Goal: Information Seeking & Learning: Learn about a topic

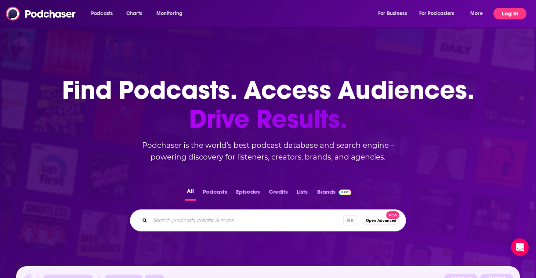
click at [514, 11] on button "Log In" at bounding box center [509, 14] width 33 height 12
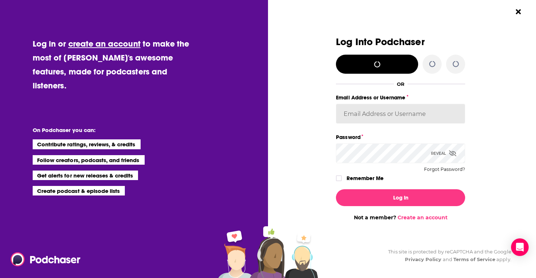
type input "careycifranic"
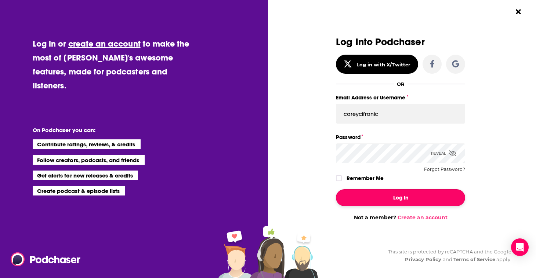
click at [399, 194] on button "Log In" at bounding box center [400, 197] width 129 height 17
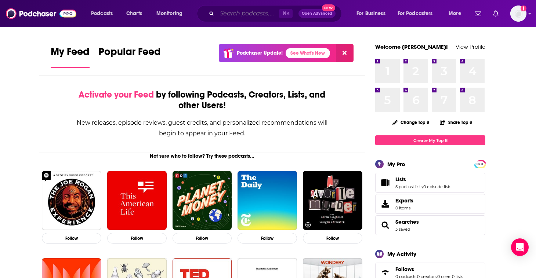
click at [270, 17] on input "Search podcasts, credits, & more..." at bounding box center [248, 14] width 62 height 12
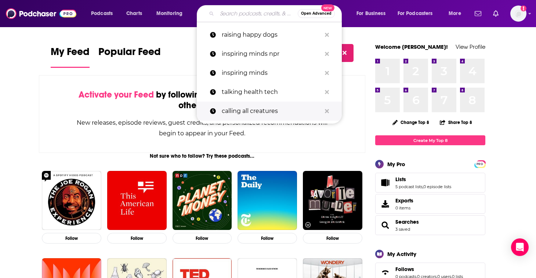
click at [252, 112] on p "calling all creatures" at bounding box center [271, 111] width 99 height 19
type input "calling all creatures"
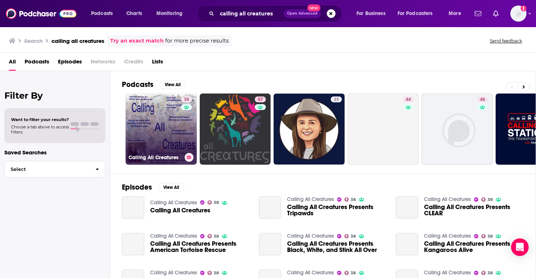
click at [151, 116] on link "38 Calling All Creatures" at bounding box center [160, 129] width 71 height 71
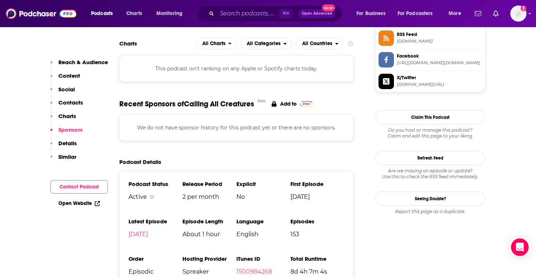
scroll to position [826, 0]
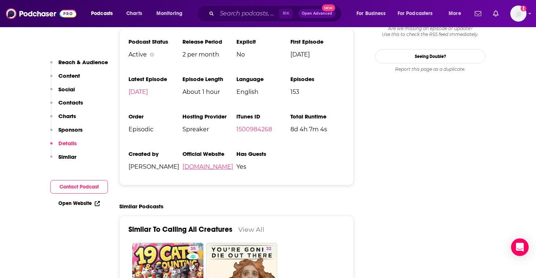
click at [204, 170] on link "[DOMAIN_NAME]" at bounding box center [207, 166] width 51 height 7
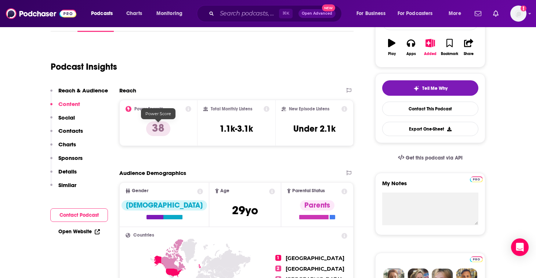
scroll to position [0, 0]
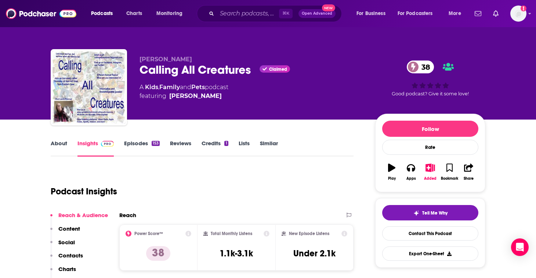
click at [60, 148] on link "About" at bounding box center [59, 148] width 17 height 17
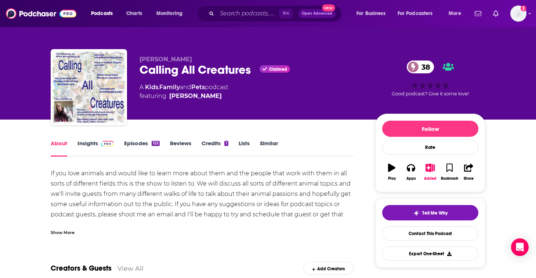
click at [60, 230] on div "Show More" at bounding box center [63, 232] width 24 height 7
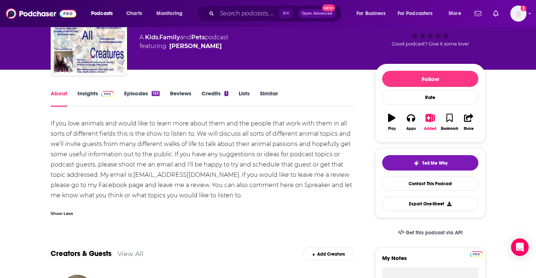
scroll to position [51, 0]
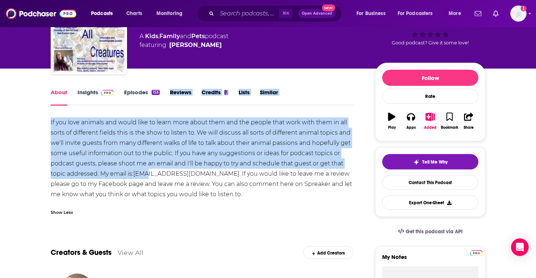
drag, startPoint x: 144, startPoint y: 178, endPoint x: 156, endPoint y: 106, distance: 72.5
click at [153, 134] on div "If you love animals and would like to learn more about them and the people that…" at bounding box center [202, 158] width 303 height 82
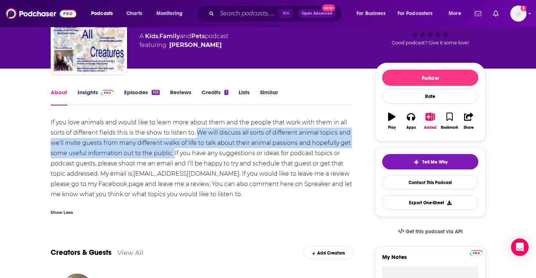
drag, startPoint x: 196, startPoint y: 132, endPoint x: 173, endPoint y: 156, distance: 33.5
click at [174, 157] on div "If you love animals and would like to learn more about them and the people that…" at bounding box center [202, 158] width 303 height 82
copy div "We will discuss all sorts of different animal topics and we'll invite guests fr…"
click at [84, 97] on link "Insights" at bounding box center [95, 97] width 36 height 17
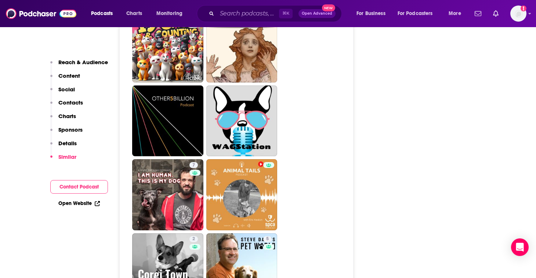
scroll to position [1063, 0]
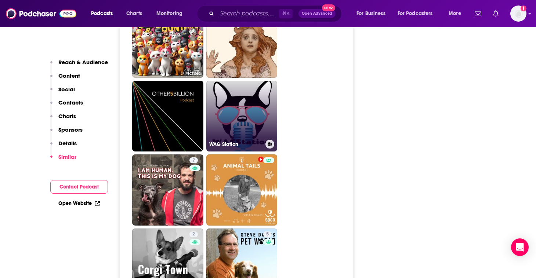
click at [222, 135] on link "WAG Station" at bounding box center [241, 116] width 71 height 71
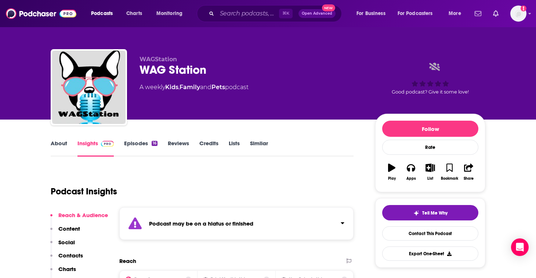
scroll to position [77, 0]
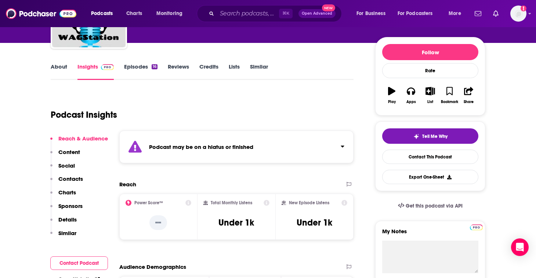
type input "[URL][DOMAIN_NAME]"
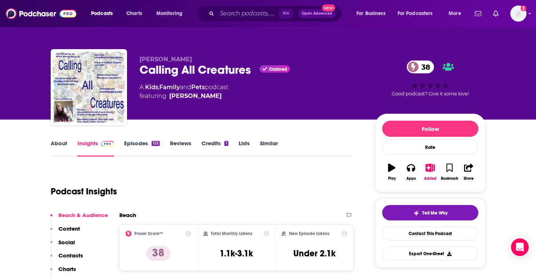
click at [143, 149] on link "Episodes 153" at bounding box center [142, 148] width 36 height 17
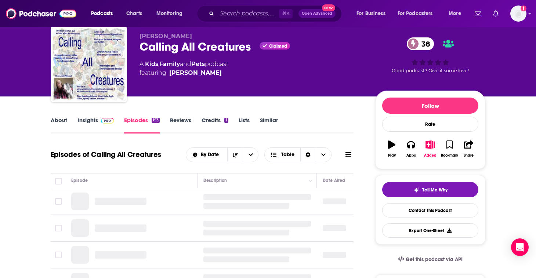
scroll to position [134, 0]
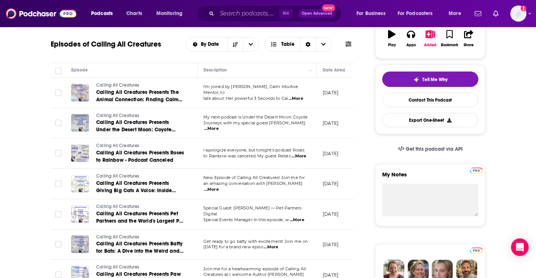
click at [292, 96] on span "...More" at bounding box center [295, 99] width 15 height 6
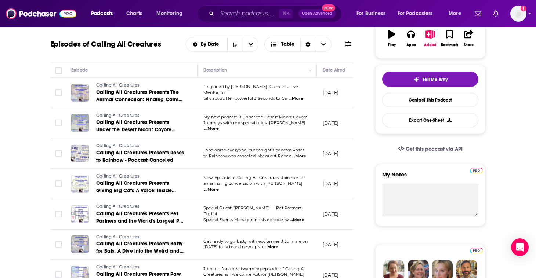
click at [294, 155] on span "...More" at bounding box center [298, 156] width 15 height 6
click at [219, 126] on span "...More" at bounding box center [211, 129] width 15 height 6
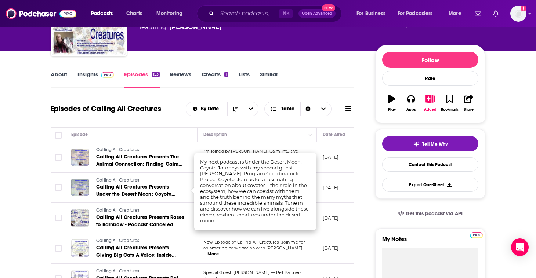
scroll to position [0, 0]
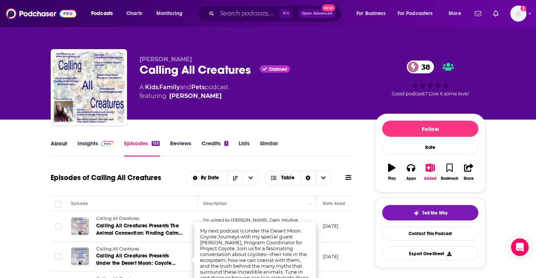
click at [67, 149] on div "About" at bounding box center [64, 148] width 27 height 17
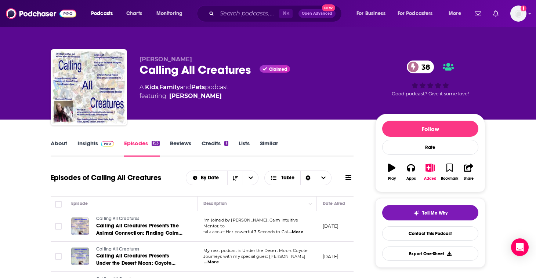
click at [62, 144] on link "About" at bounding box center [59, 148] width 17 height 17
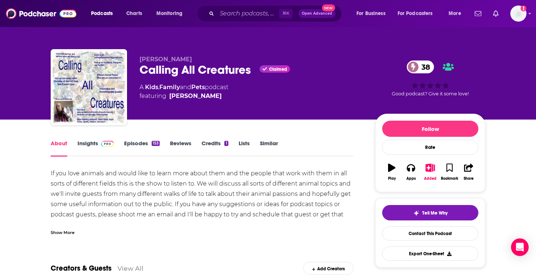
click at [186, 148] on link "Reviews" at bounding box center [180, 148] width 21 height 17
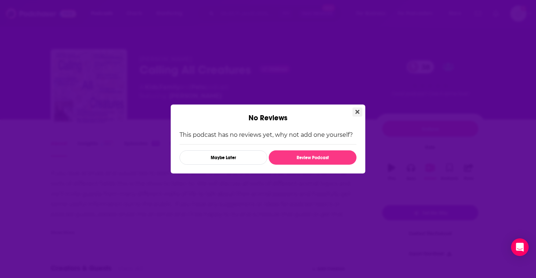
click at [357, 110] on icon "Close" at bounding box center [357, 112] width 4 height 6
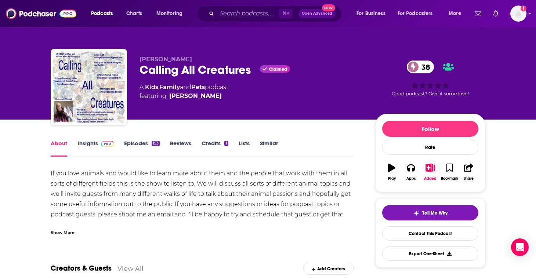
click at [136, 145] on link "Episodes 153" at bounding box center [142, 148] width 36 height 17
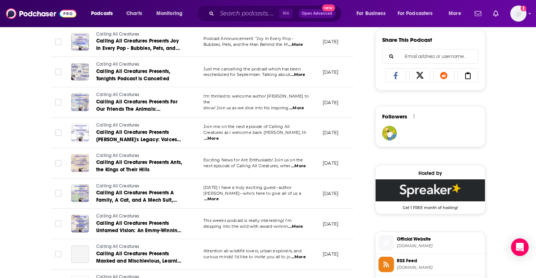
scroll to position [529, 0]
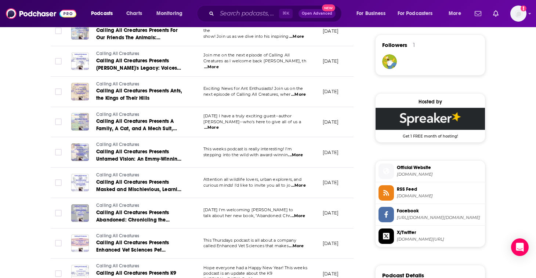
click at [300, 186] on span "...More" at bounding box center [298, 186] width 15 height 6
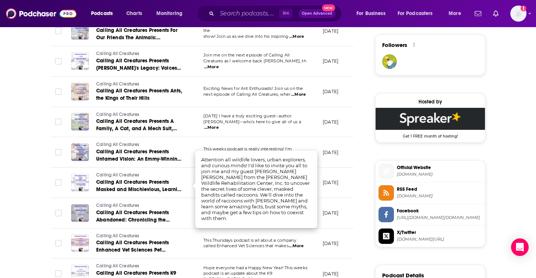
click at [12, 206] on div "About Insights Episodes 153 Reviews Credits 1 Lists Similar Episodes of Calling…" at bounding box center [268, 81] width 536 height 982
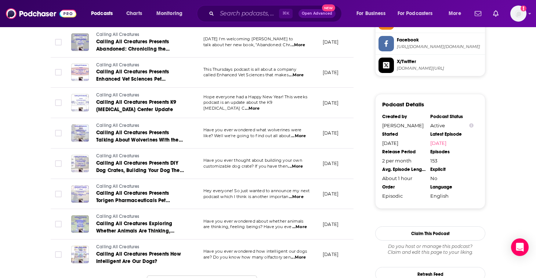
scroll to position [762, 0]
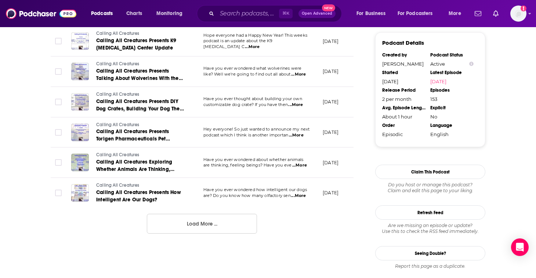
click at [293, 164] on span "...More" at bounding box center [299, 165] width 15 height 6
drag, startPoint x: 271, startPoint y: 143, endPoint x: 224, endPoint y: 156, distance: 48.4
